Goal: Transaction & Acquisition: Purchase product/service

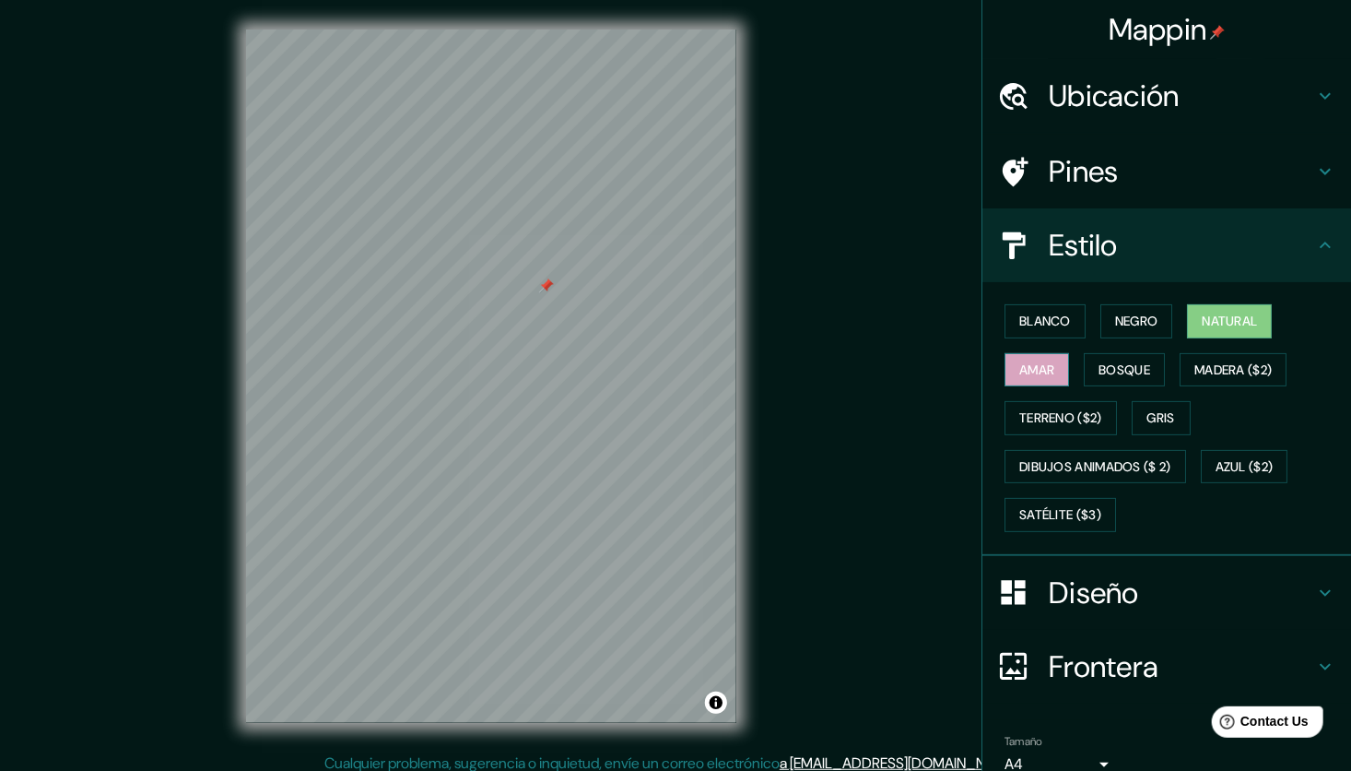
click at [1037, 361] on font "Amar" at bounding box center [1036, 370] width 35 height 23
click at [1125, 373] on font "Bosque" at bounding box center [1125, 370] width 52 height 23
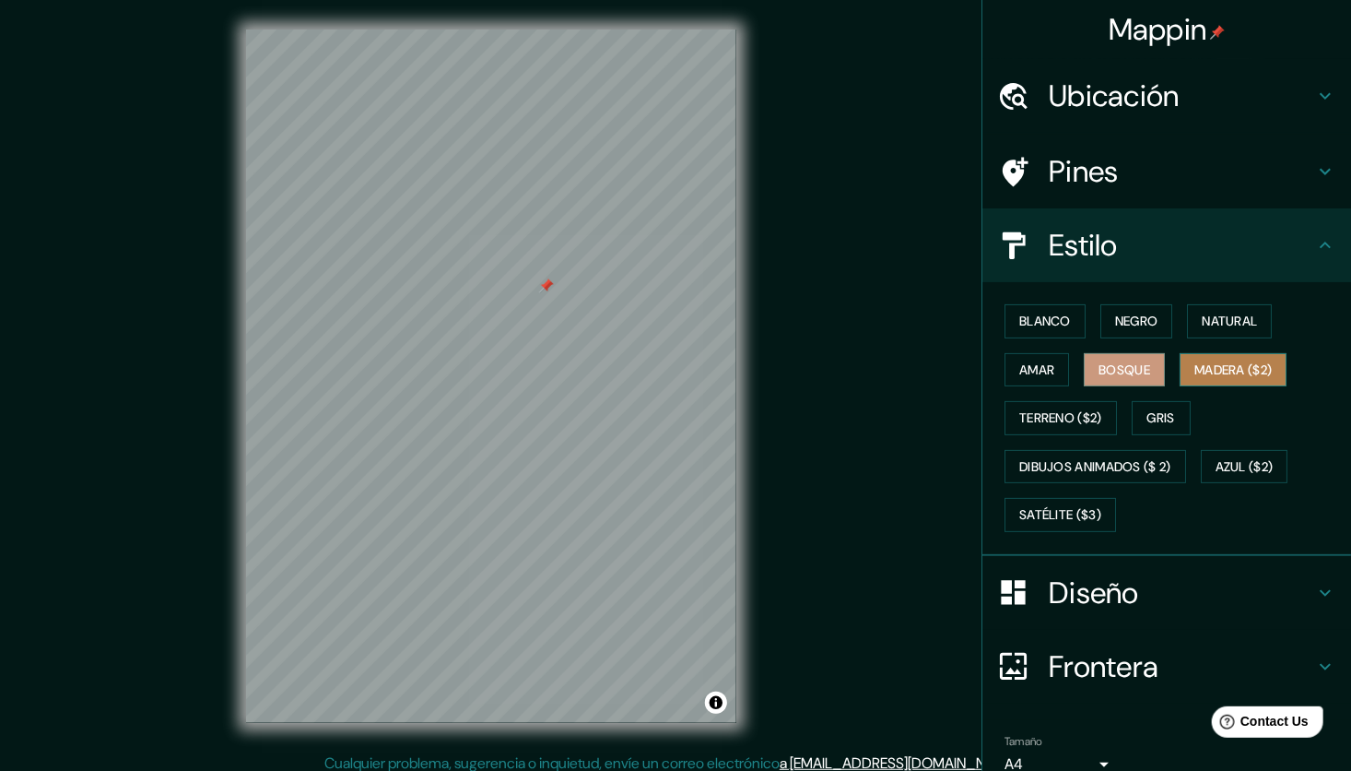
click at [1208, 368] on font "Madera ($2)" at bounding box center [1233, 370] width 77 height 23
click at [1122, 372] on font "Bosque" at bounding box center [1125, 370] width 52 height 23
click at [1023, 362] on font "Amar" at bounding box center [1036, 370] width 35 height 23
click at [1129, 354] on button "Bosque" at bounding box center [1124, 370] width 81 height 34
click at [1210, 362] on font "Madera ($2)" at bounding box center [1233, 370] width 77 height 23
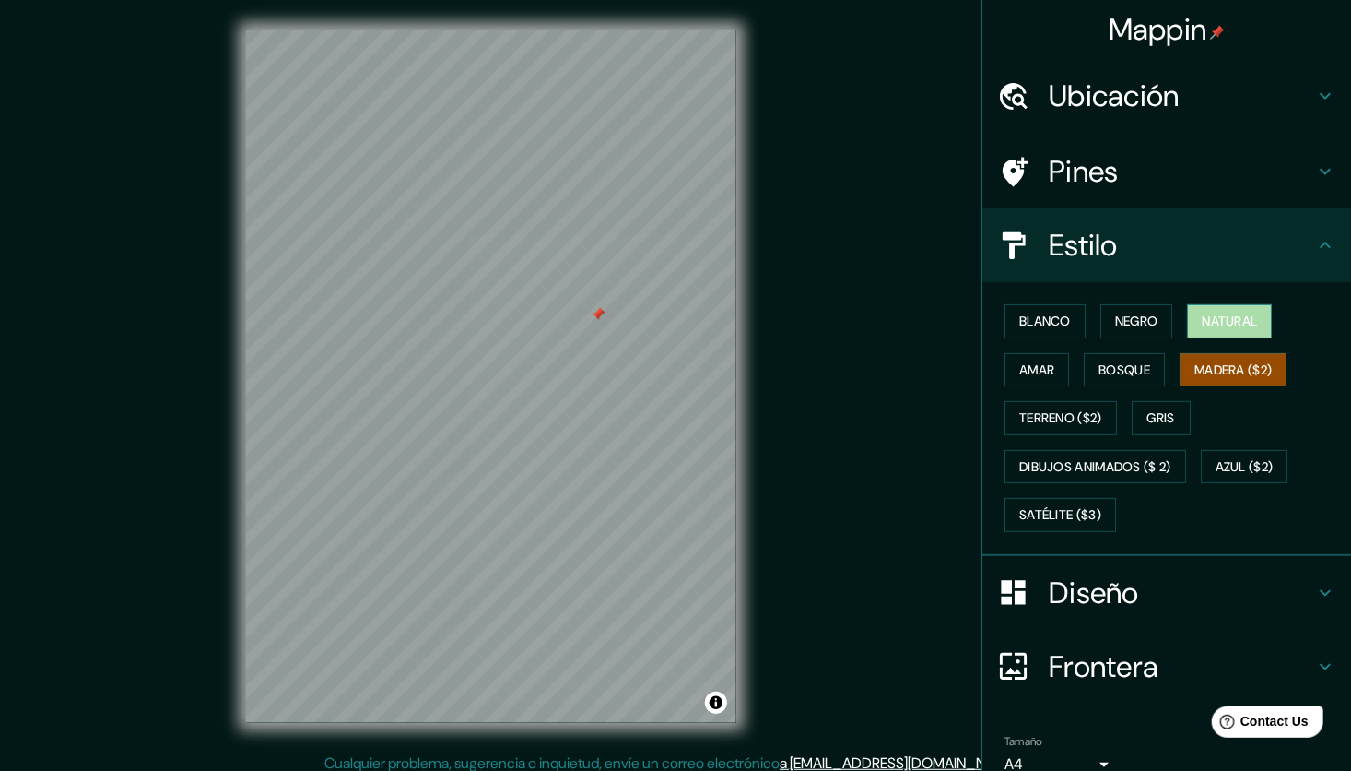
click at [1203, 310] on font "Natural" at bounding box center [1229, 321] width 55 height 23
click at [1148, 306] on button "Negro" at bounding box center [1137, 321] width 73 height 34
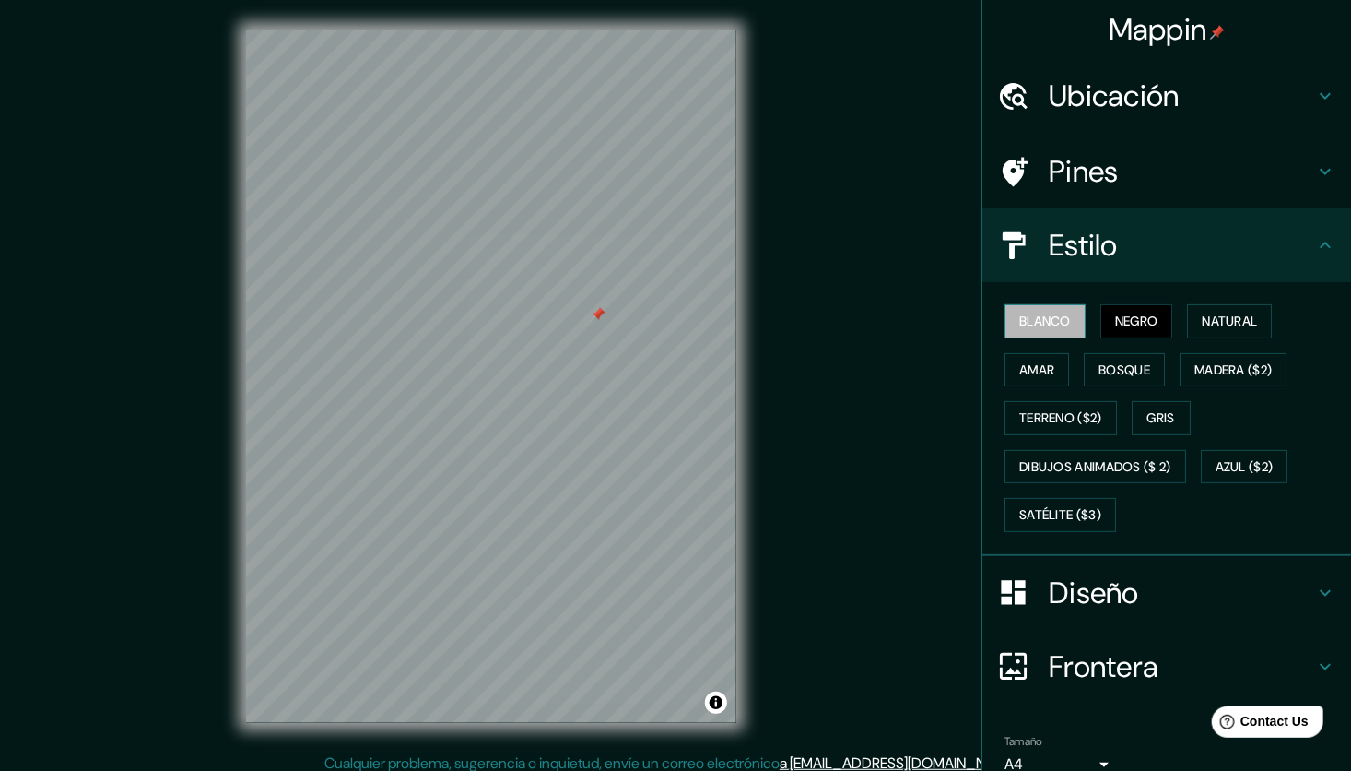
click at [1030, 313] on font "Blanco" at bounding box center [1045, 321] width 52 height 23
click at [1055, 414] on font "Terreno ($2)" at bounding box center [1060, 418] width 83 height 23
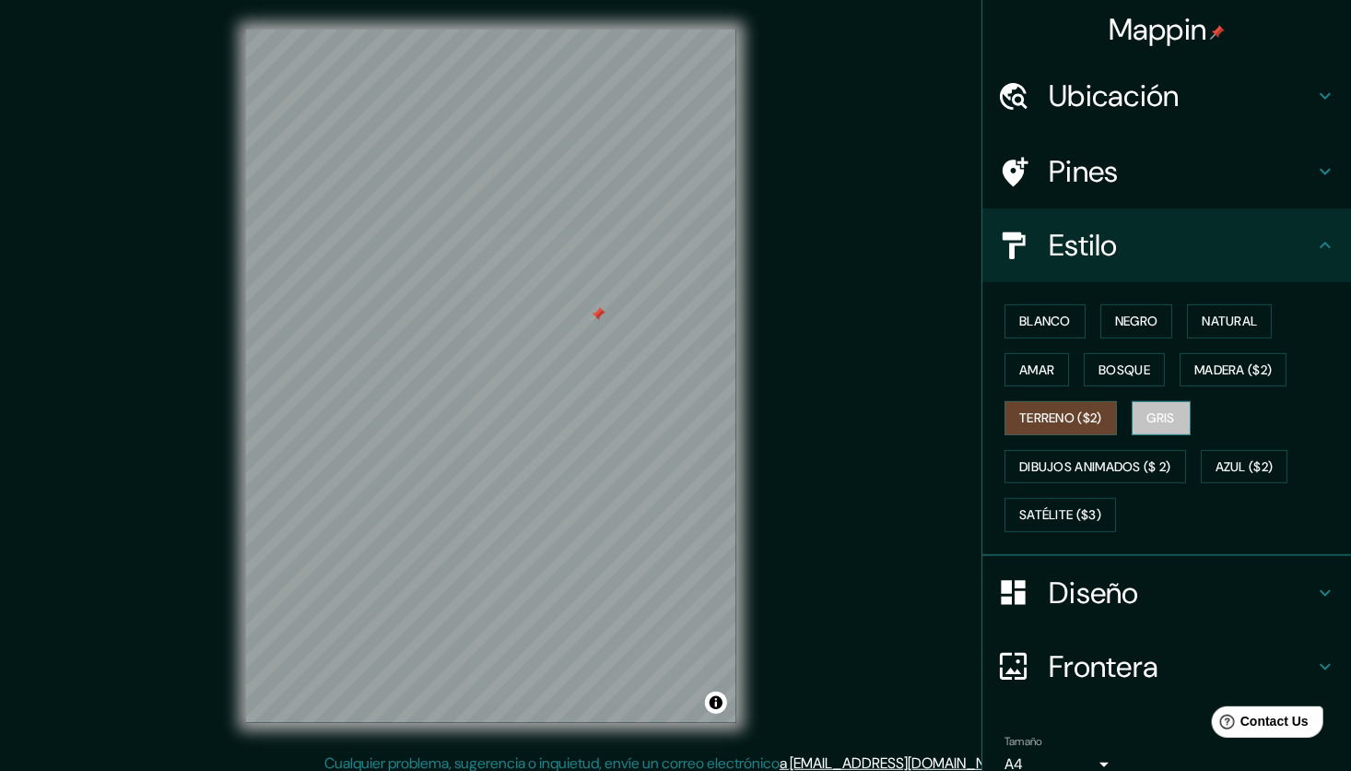
click at [1166, 409] on font "Gris" at bounding box center [1162, 418] width 28 height 23
click at [1218, 455] on font "Azul ($2)" at bounding box center [1245, 466] width 58 height 23
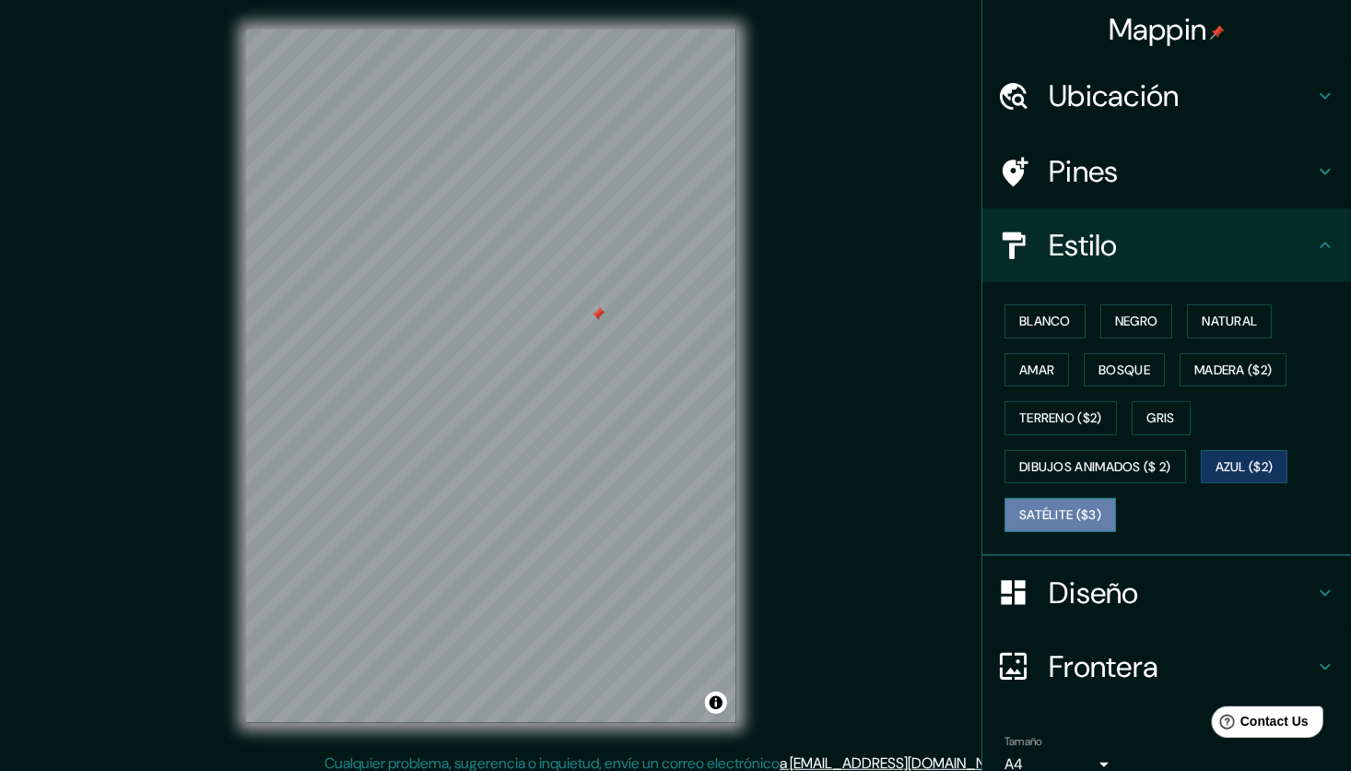
click at [1070, 503] on font "Satélite ($3)" at bounding box center [1060, 514] width 82 height 23
click at [1190, 353] on button "Madera ($2)" at bounding box center [1233, 370] width 107 height 34
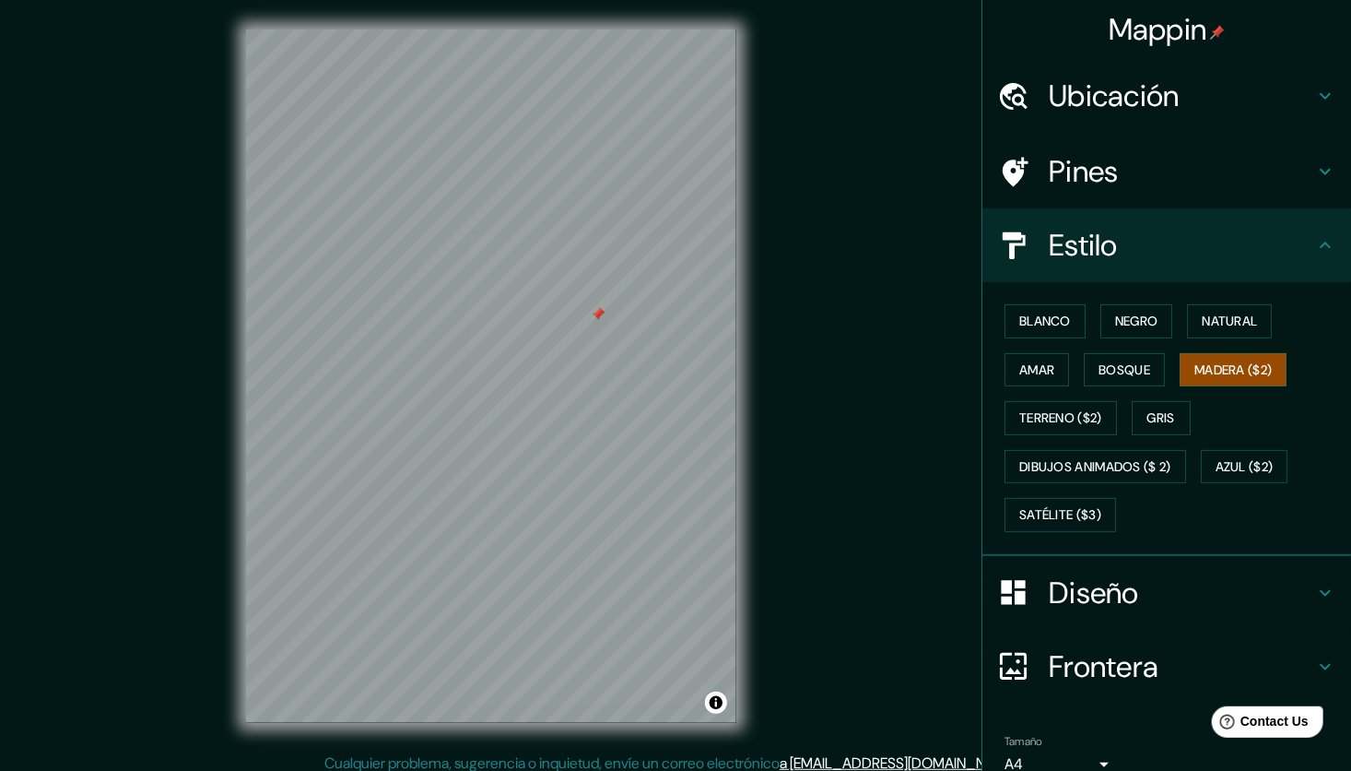
click at [1021, 297] on div "Blanco Negro Natural [PERSON_NAME] ($2) Terreno ($2) Gris Dibujos animados ($ 2…" at bounding box center [1174, 418] width 354 height 242
click at [1019, 301] on div "Blanco Negro Natural [PERSON_NAME] ($2) Terreno ($2) Gris Dibujos animados ($ 2…" at bounding box center [1174, 418] width 354 height 242
click at [1027, 320] on font "Blanco" at bounding box center [1045, 321] width 52 height 23
click at [1129, 322] on font "Negro" at bounding box center [1136, 321] width 43 height 23
click at [1216, 321] on font "Natural" at bounding box center [1229, 321] width 55 height 23
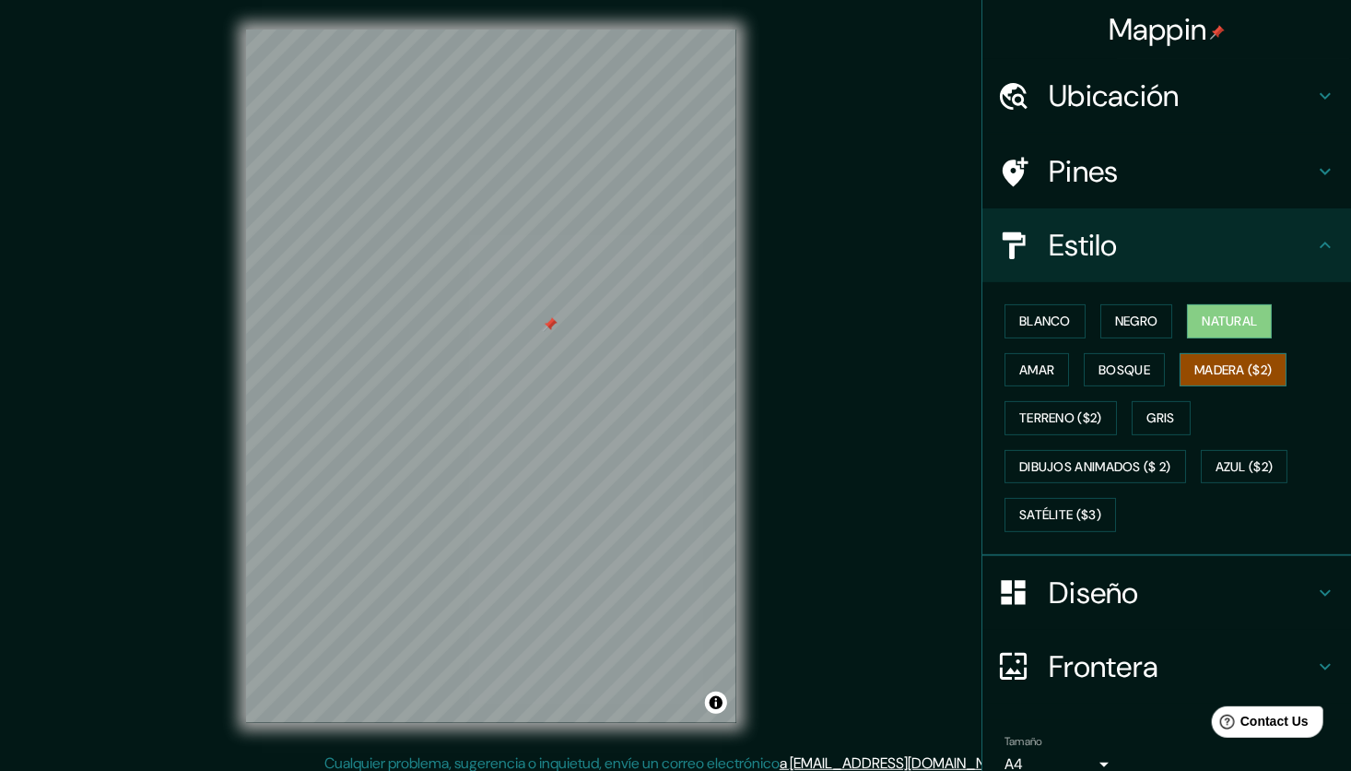
click at [1220, 370] on font "Madera ($2)" at bounding box center [1233, 370] width 77 height 23
click at [1129, 387] on div "Blanco Negro Natural [PERSON_NAME] ($2) Terreno ($2) Gris Dibujos animados ($ 2…" at bounding box center [1174, 418] width 354 height 242
click at [1114, 370] on font "Bosque" at bounding box center [1125, 370] width 52 height 23
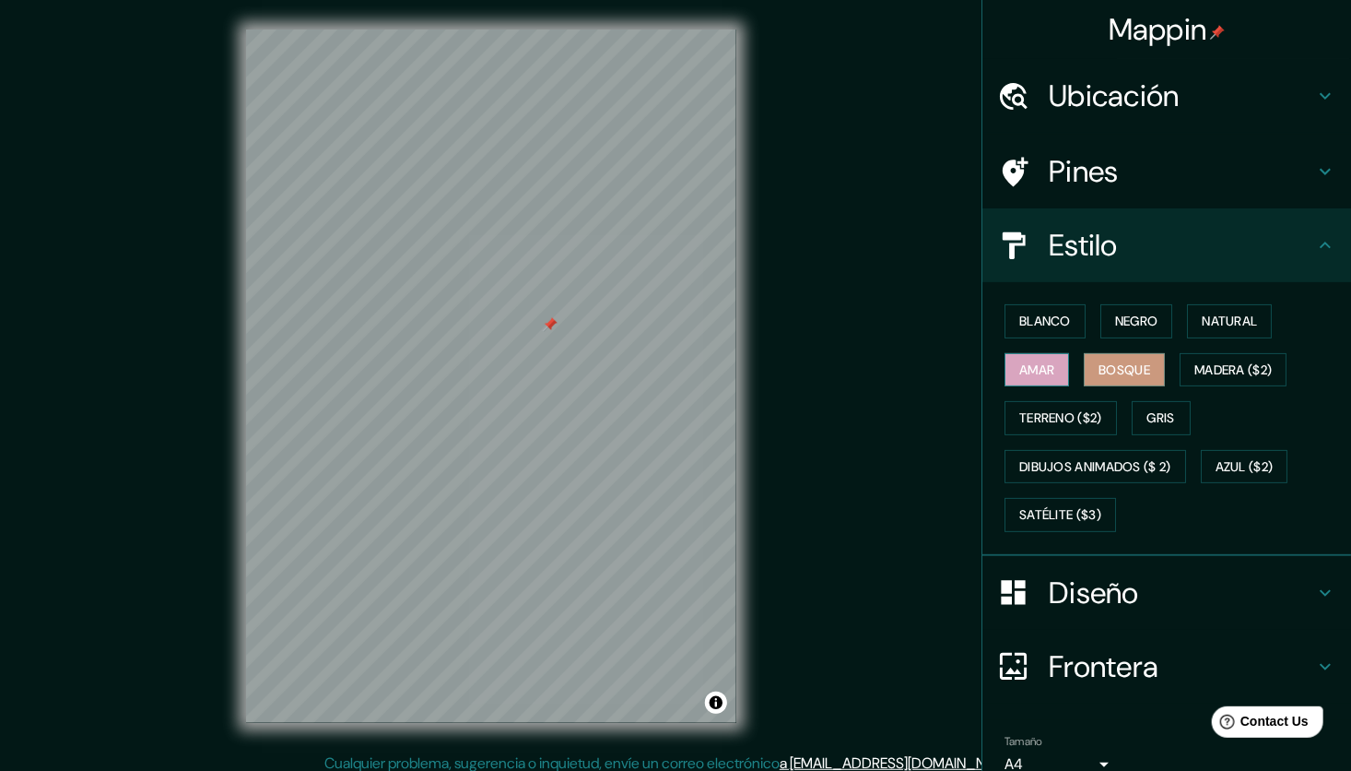
click at [1022, 364] on font "Amar" at bounding box center [1036, 370] width 35 height 23
click at [1032, 430] on button "Terreno ($2)" at bounding box center [1061, 418] width 112 height 34
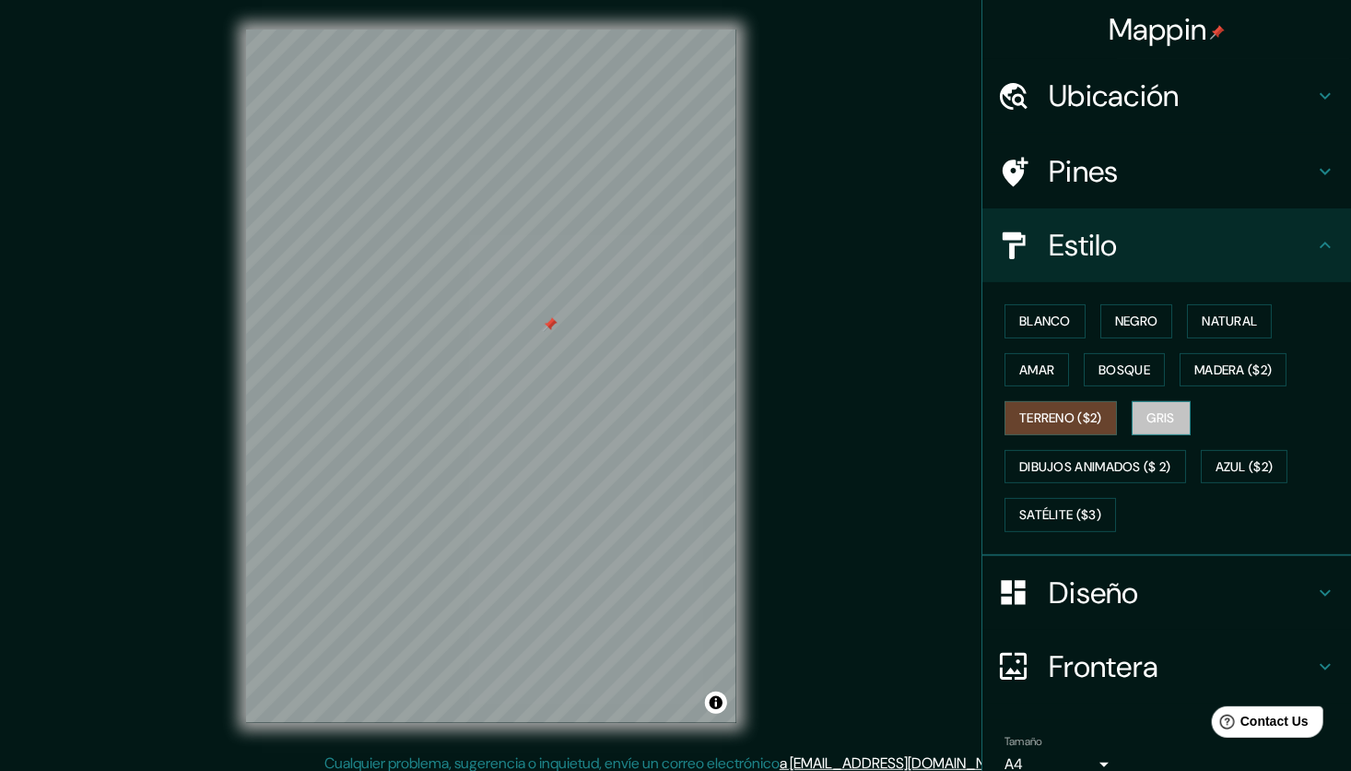
click at [1148, 418] on font "Gris" at bounding box center [1162, 418] width 28 height 23
click at [1225, 461] on font "Azul ($2)" at bounding box center [1245, 466] width 58 height 23
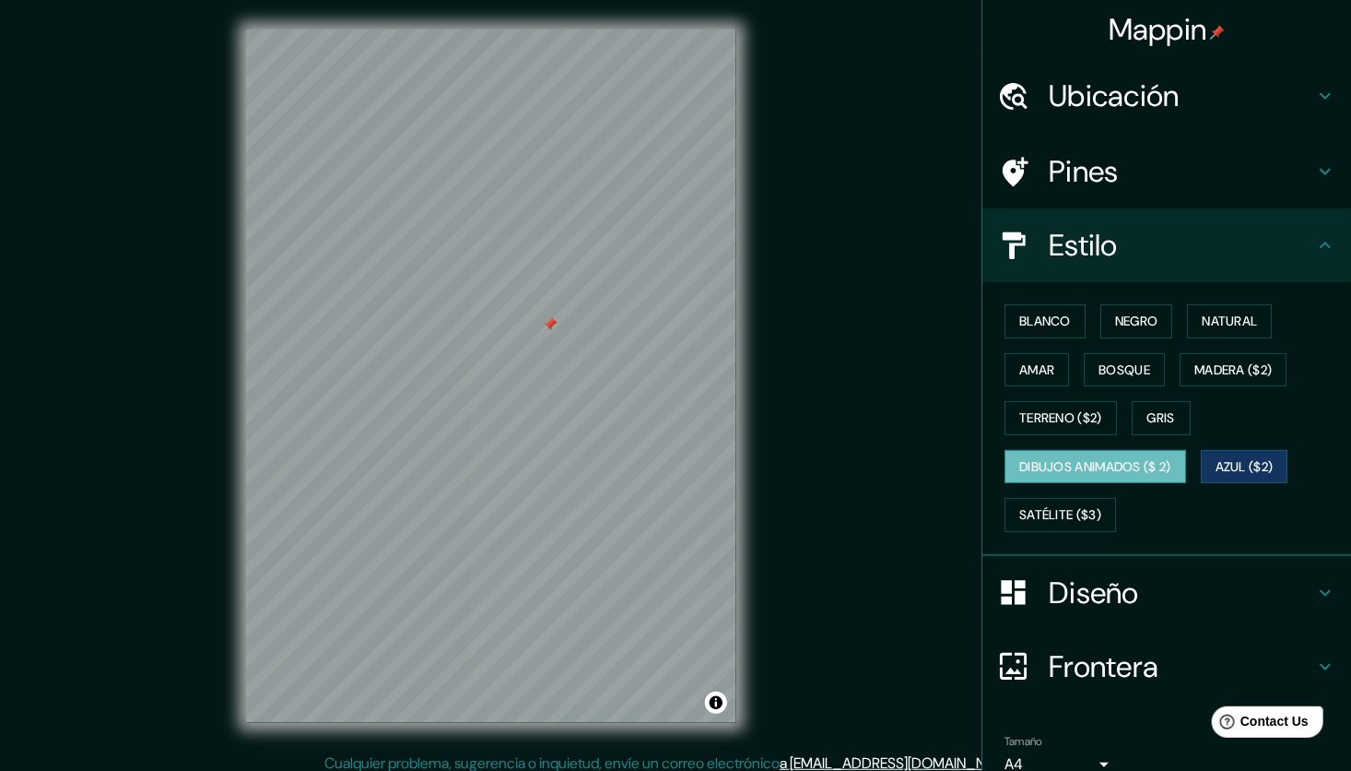
click at [1139, 464] on font "Dibujos animados ($ 2)" at bounding box center [1095, 466] width 152 height 23
click at [1130, 313] on font "Negro" at bounding box center [1136, 321] width 43 height 23
